Goal: Task Accomplishment & Management: Complete application form

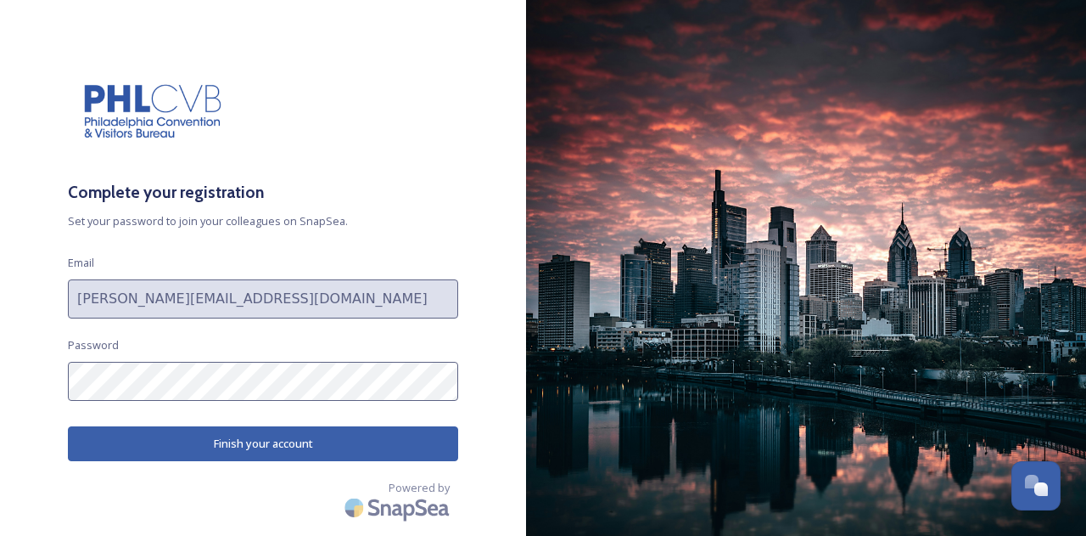
click at [264, 441] on button "Finish your account" at bounding box center [263, 443] width 390 height 35
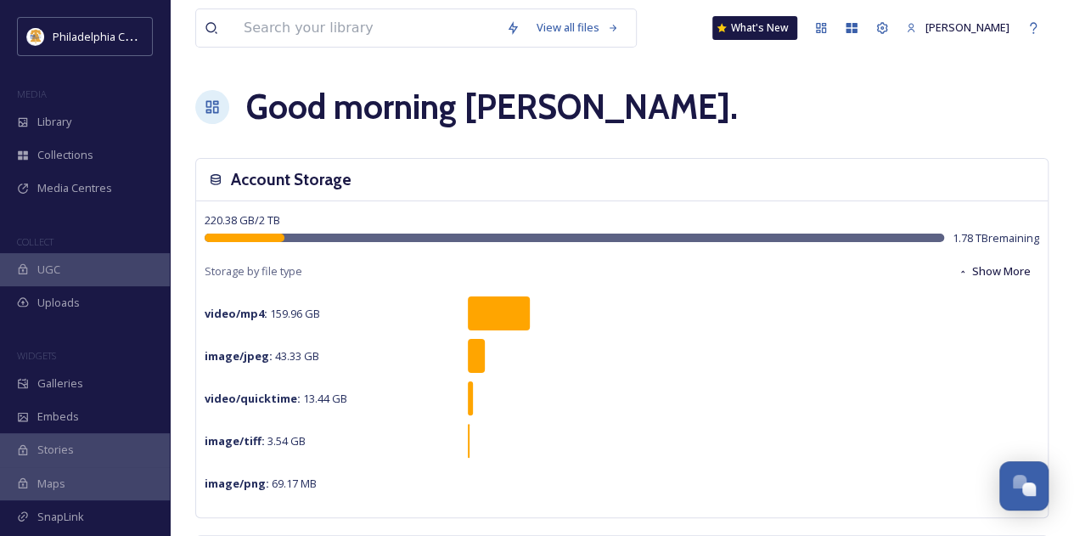
click at [55, 121] on span "Library" at bounding box center [54, 122] width 34 height 16
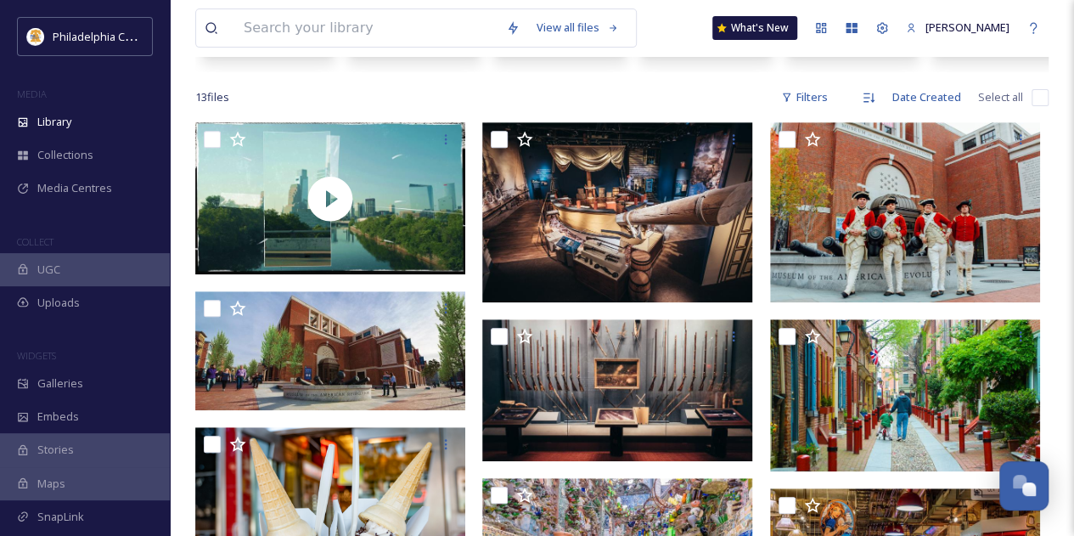
scroll to position [239, 0]
